Goal: Find specific page/section: Find specific page/section

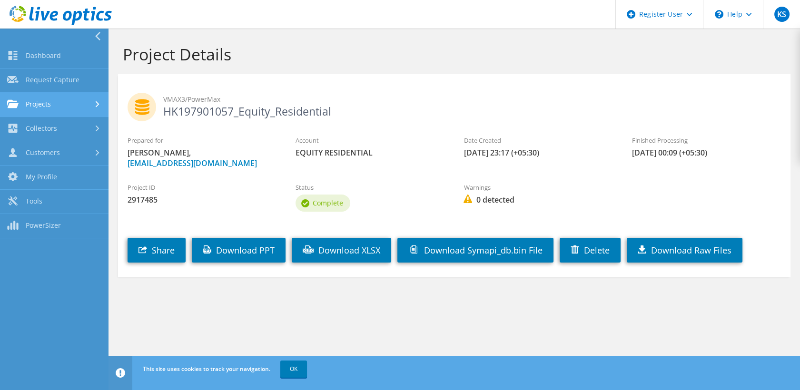
click at [77, 108] on link "Projects" at bounding box center [54, 105] width 108 height 24
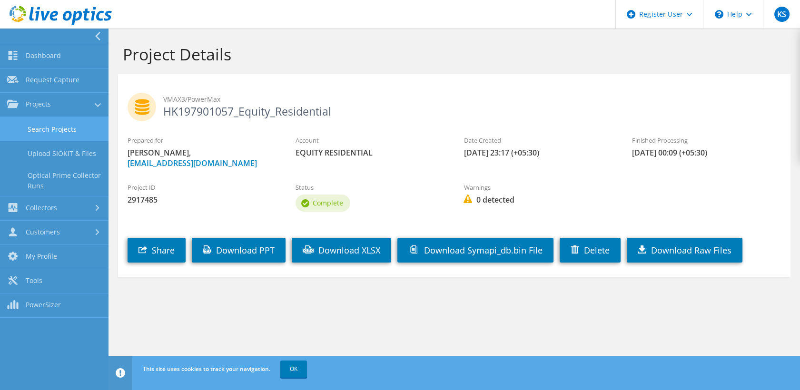
click at [55, 127] on link "Search Projects" at bounding box center [54, 129] width 108 height 24
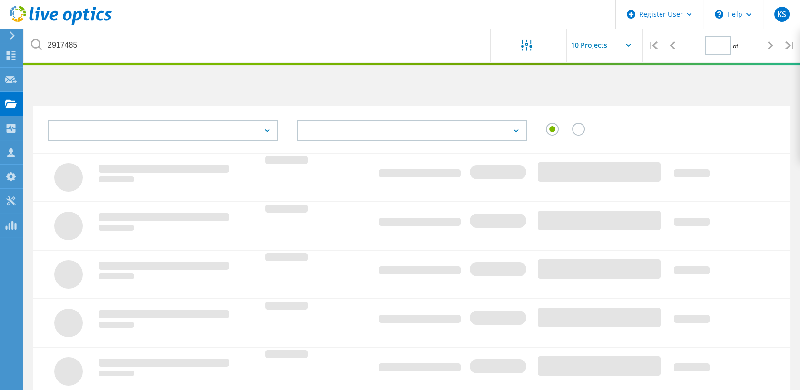
type input "1"
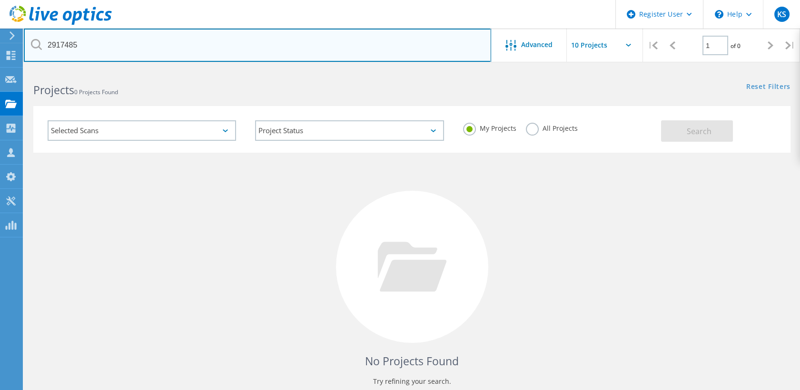
click at [157, 44] on input "2917485" at bounding box center [257, 45] width 467 height 33
paste input "HK197902997"
type input "HK197902997"
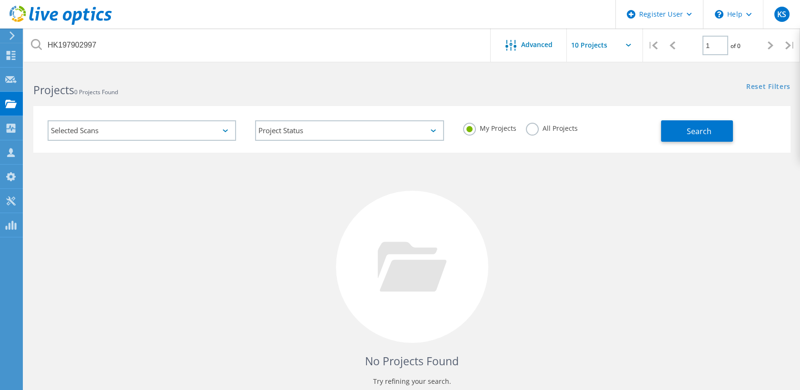
click at [536, 128] on label "All Projects" at bounding box center [552, 127] width 52 height 9
click at [0, 0] on input "All Projects" at bounding box center [0, 0] width 0 height 0
click at [702, 133] on span "Search" at bounding box center [699, 131] width 25 height 10
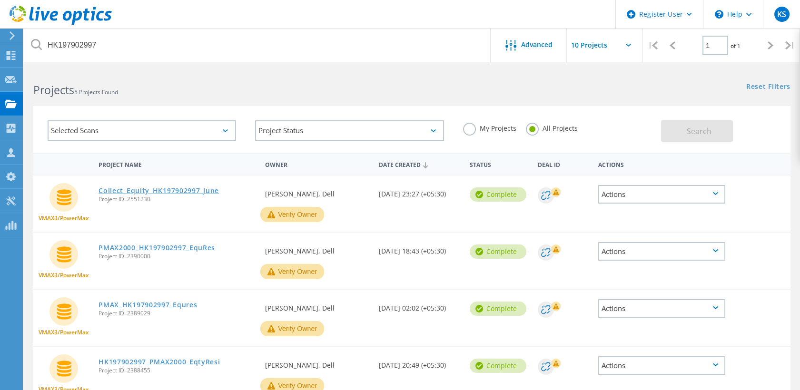
click at [166, 190] on link "Collect_Equity_HK197902997_June" at bounding box center [158, 190] width 120 height 7
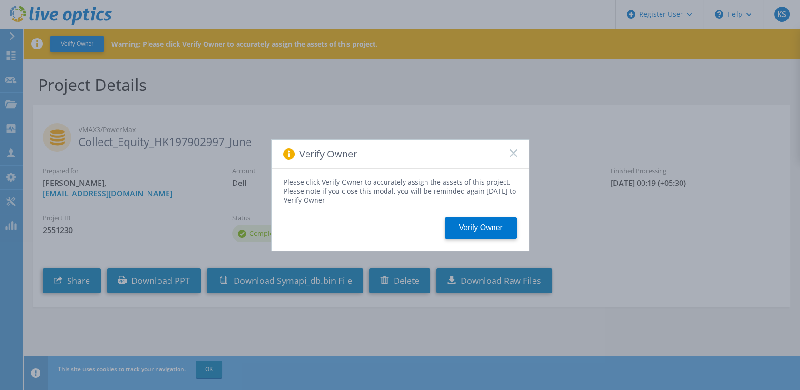
click at [511, 151] on rect at bounding box center [513, 153] width 8 height 8
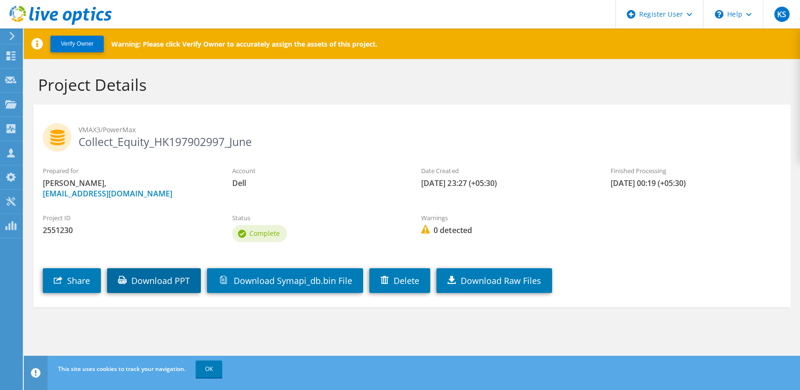
click at [166, 276] on link "Download PPT" at bounding box center [154, 280] width 94 height 25
